Goal: Navigation & Orientation: Understand site structure

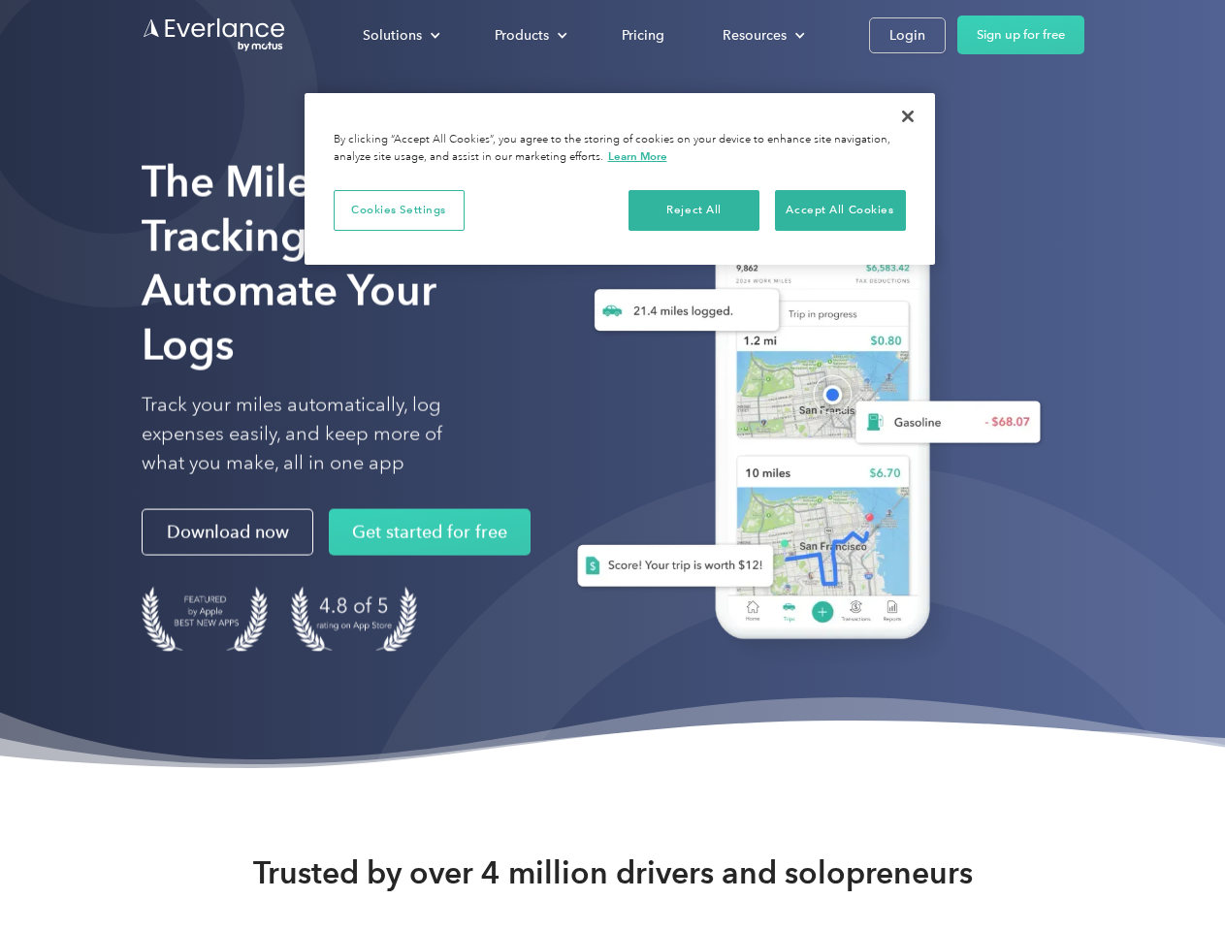
click at [400, 35] on div "Solutions" at bounding box center [392, 35] width 59 height 24
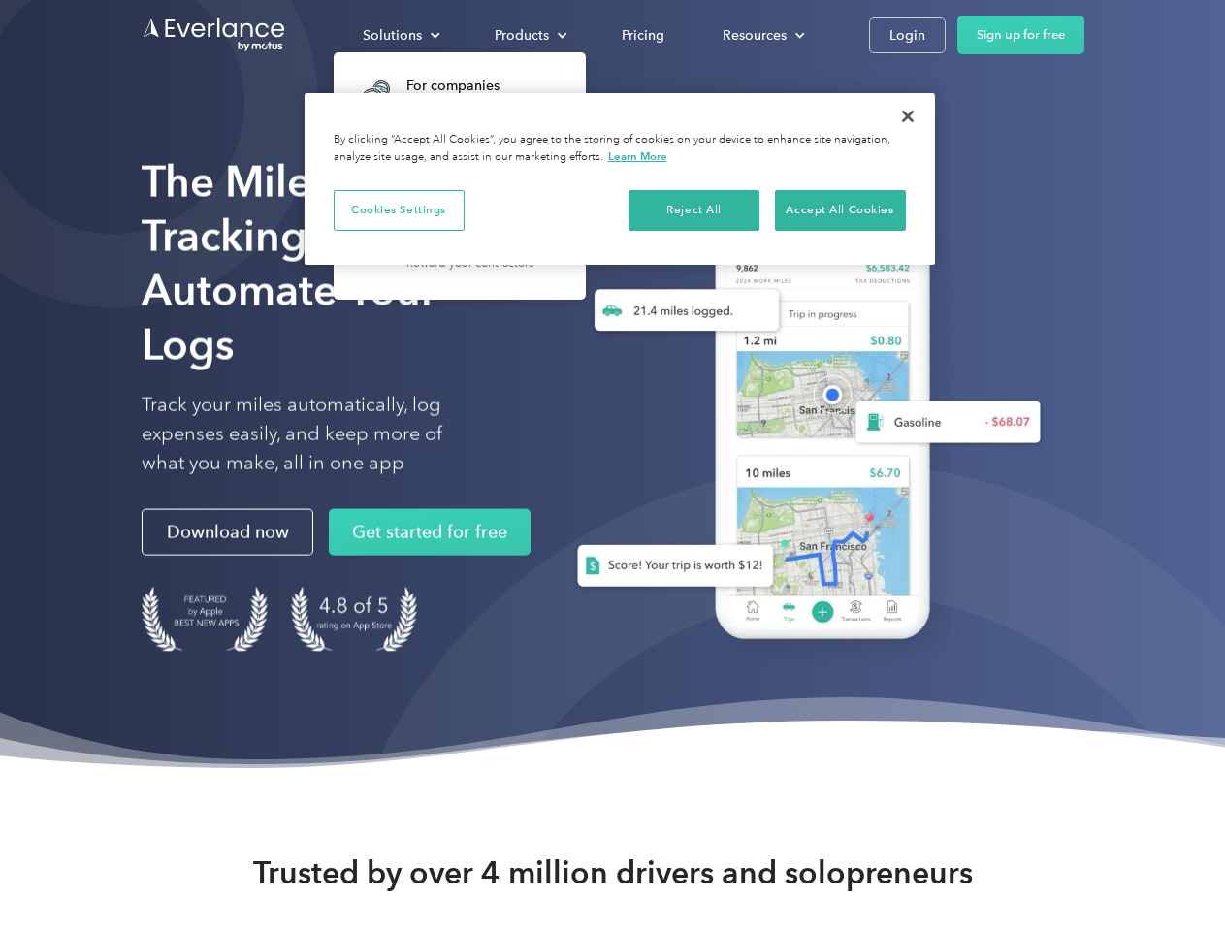
click at [528, 35] on div "Products" at bounding box center [521, 35] width 54 height 24
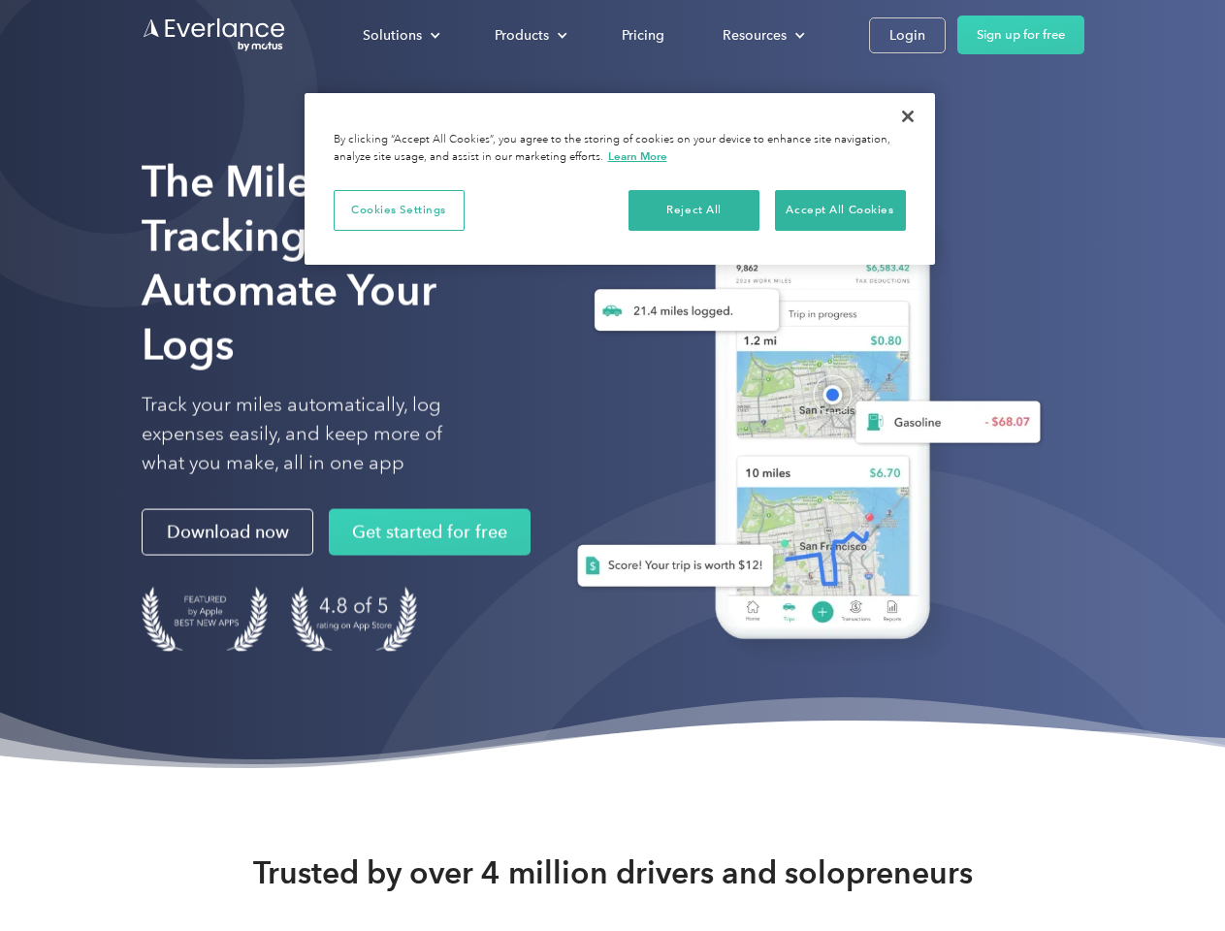
click at [761, 35] on div "Resources" at bounding box center [754, 35] width 64 height 24
click at [399, 209] on button "Cookies Settings" at bounding box center [399, 210] width 131 height 41
click at [0, 0] on div "When you visit any website, it may store or retrieve information on your browse…" at bounding box center [0, 0] width 0 height 0
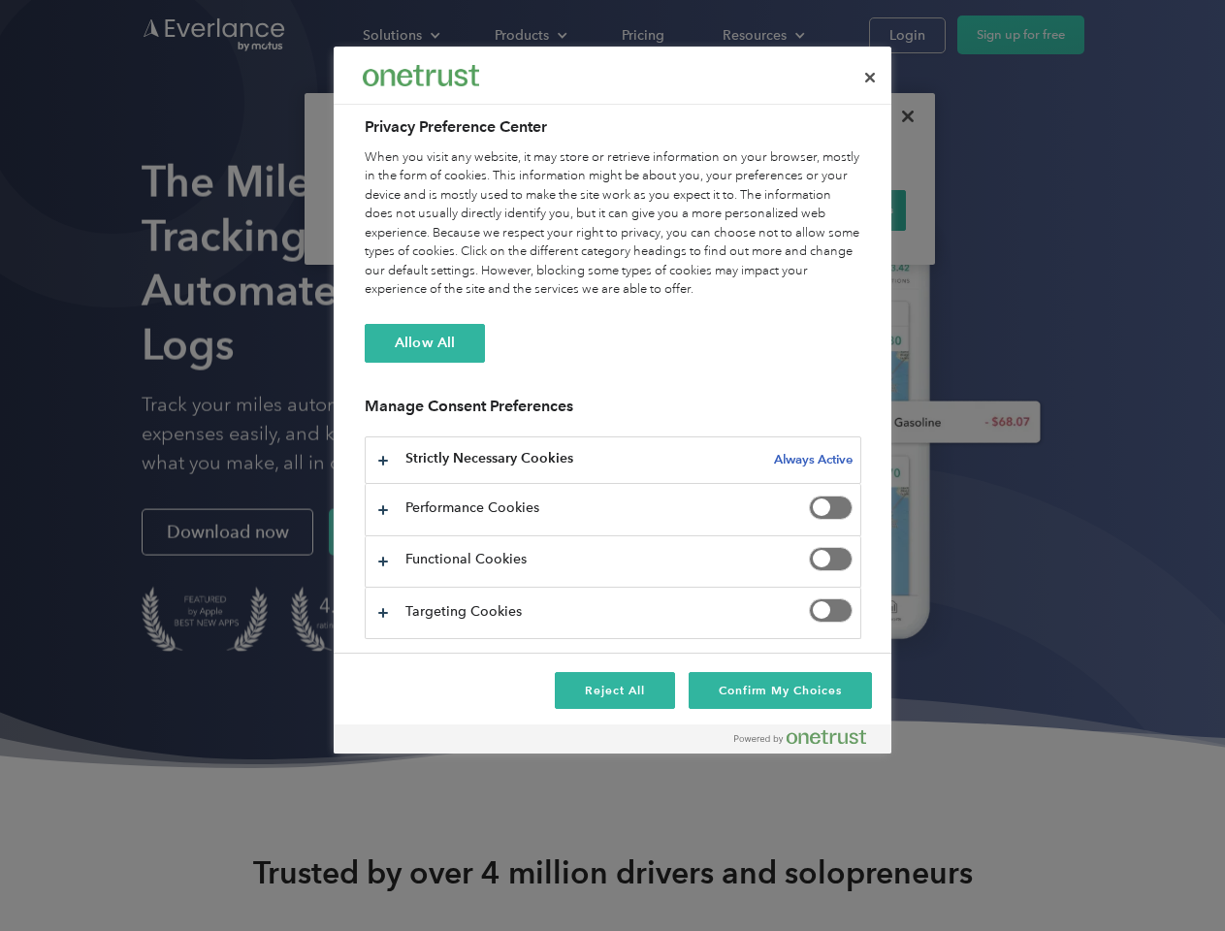
click at [840, 209] on div "When you visit any website, it may store or retrieve information on your browse…" at bounding box center [613, 223] width 496 height 151
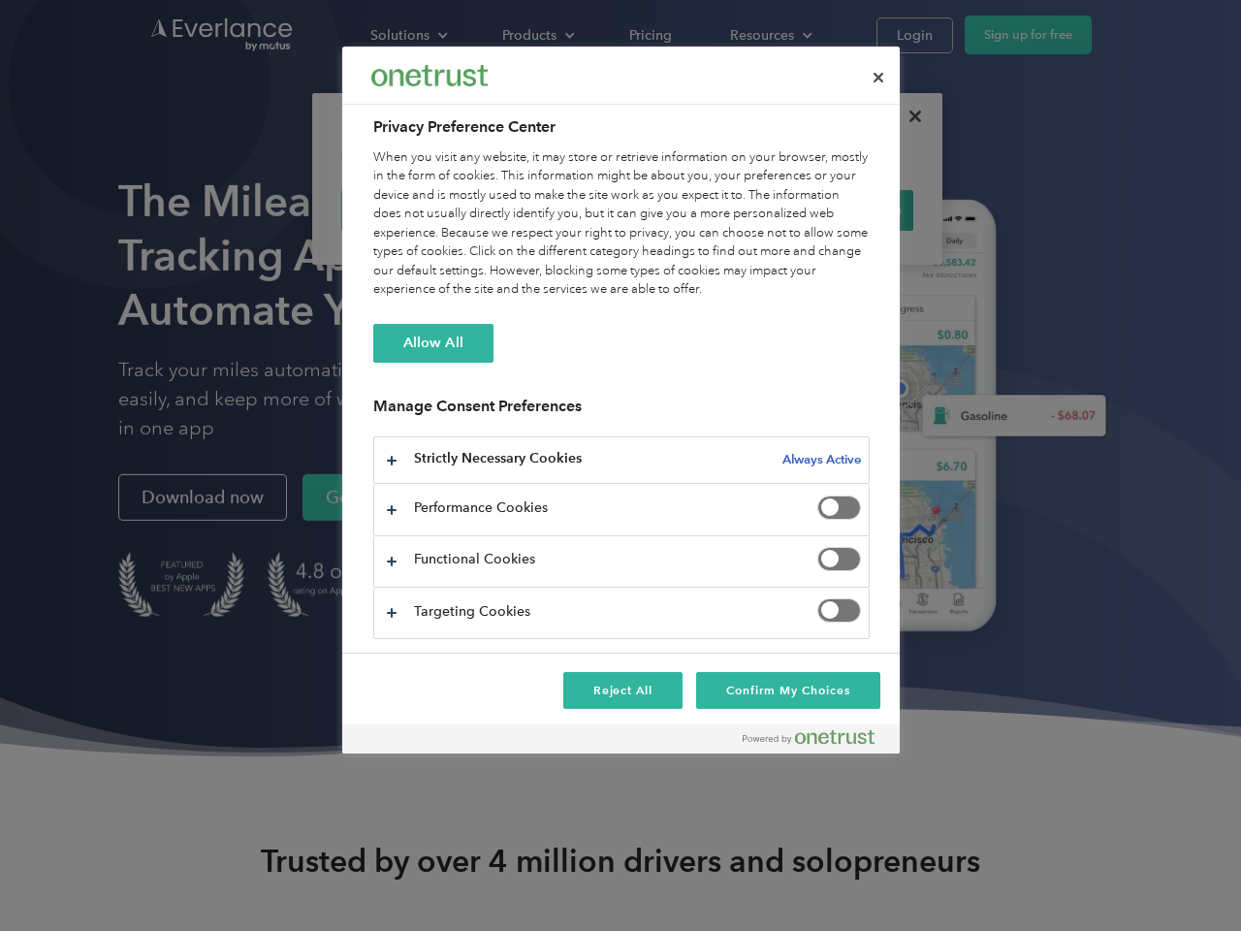
click at [908, 116] on div at bounding box center [620, 465] width 1241 height 931
